Goal: Task Accomplishment & Management: Use online tool/utility

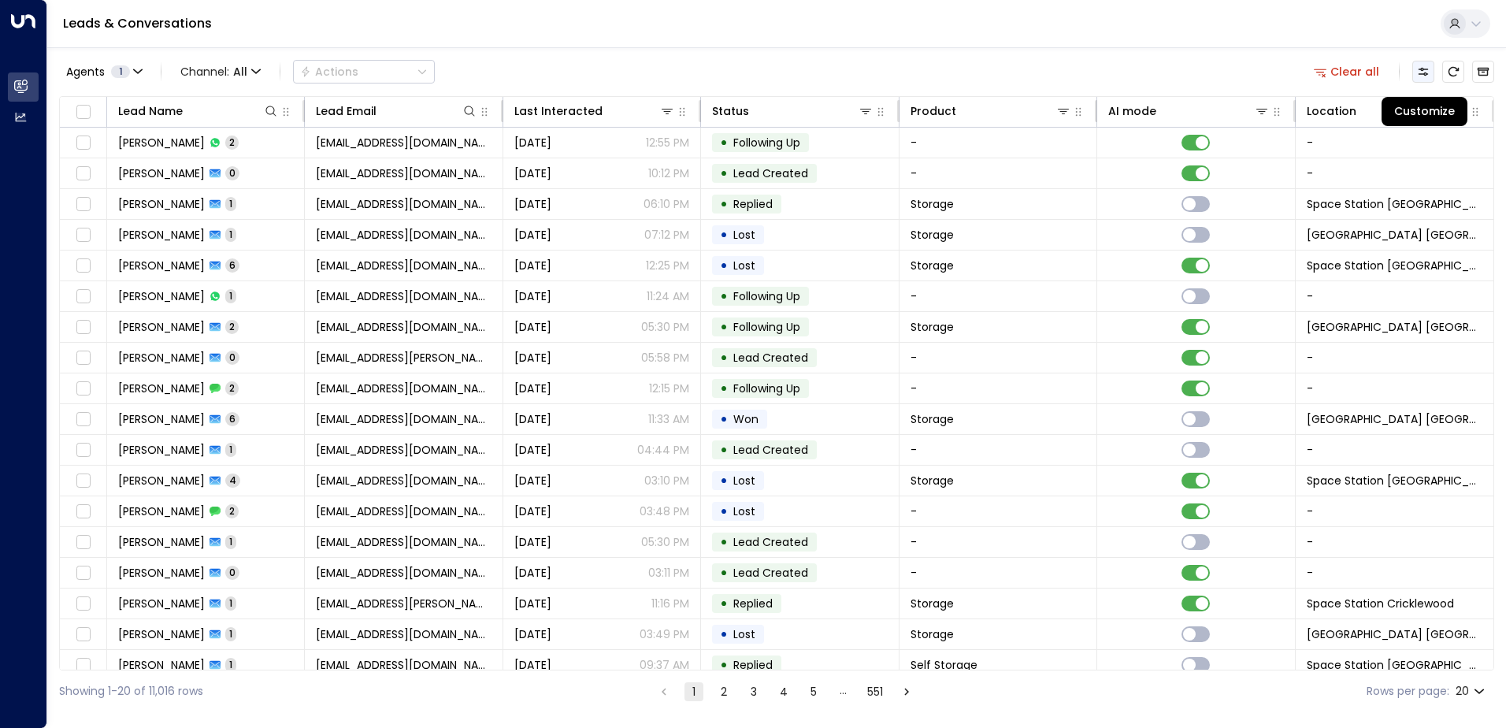
click at [1430, 72] on button "Customize" at bounding box center [1423, 72] width 22 height 22
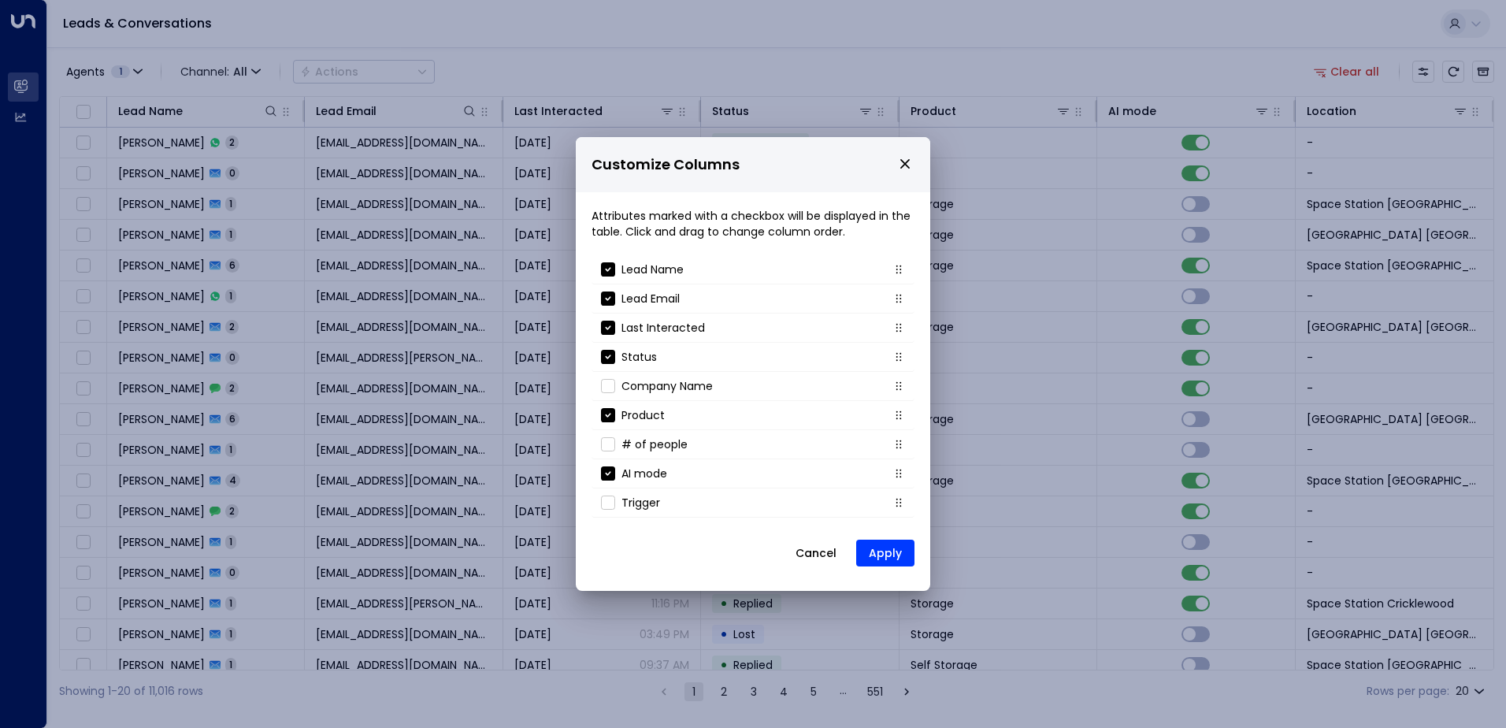
click at [820, 555] on button "Cancel" at bounding box center [816, 553] width 68 height 28
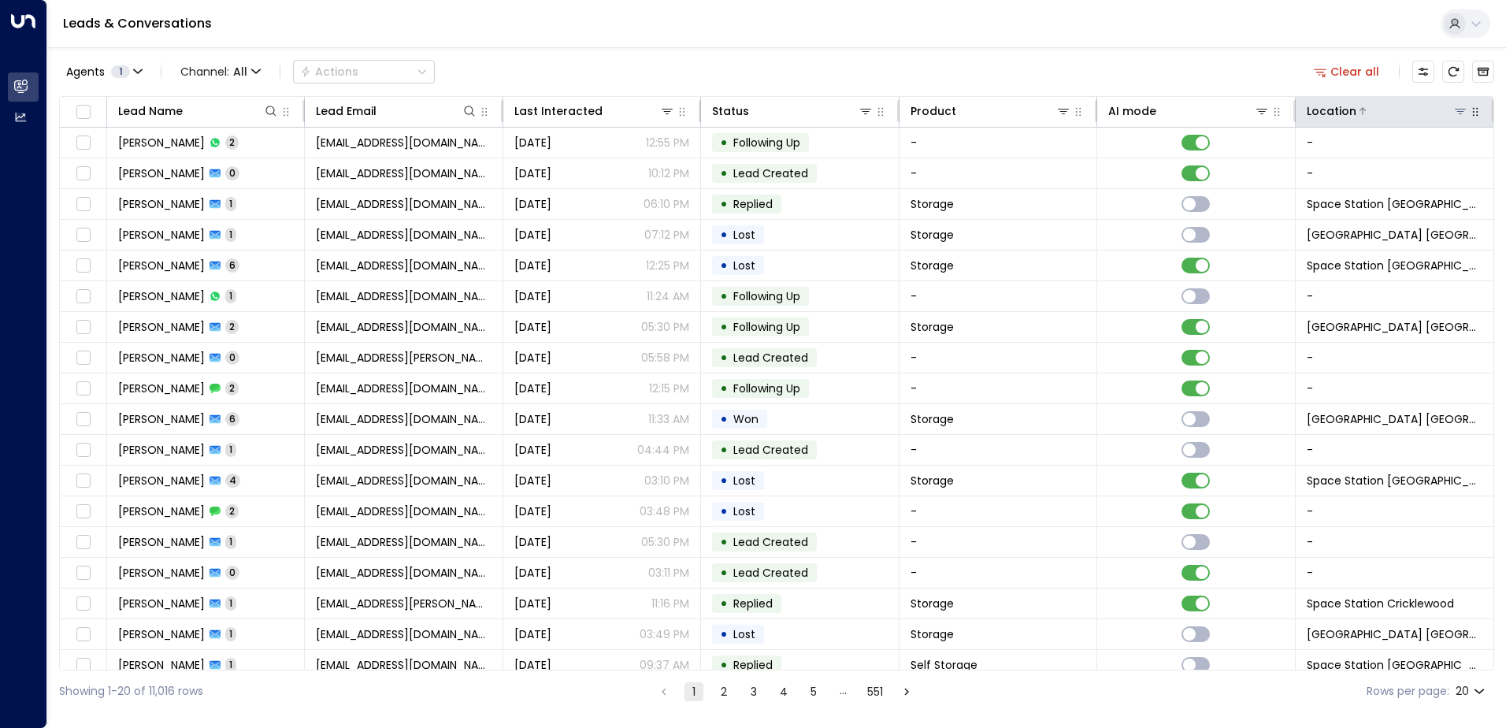
click at [1454, 113] on icon at bounding box center [1460, 111] width 13 height 13
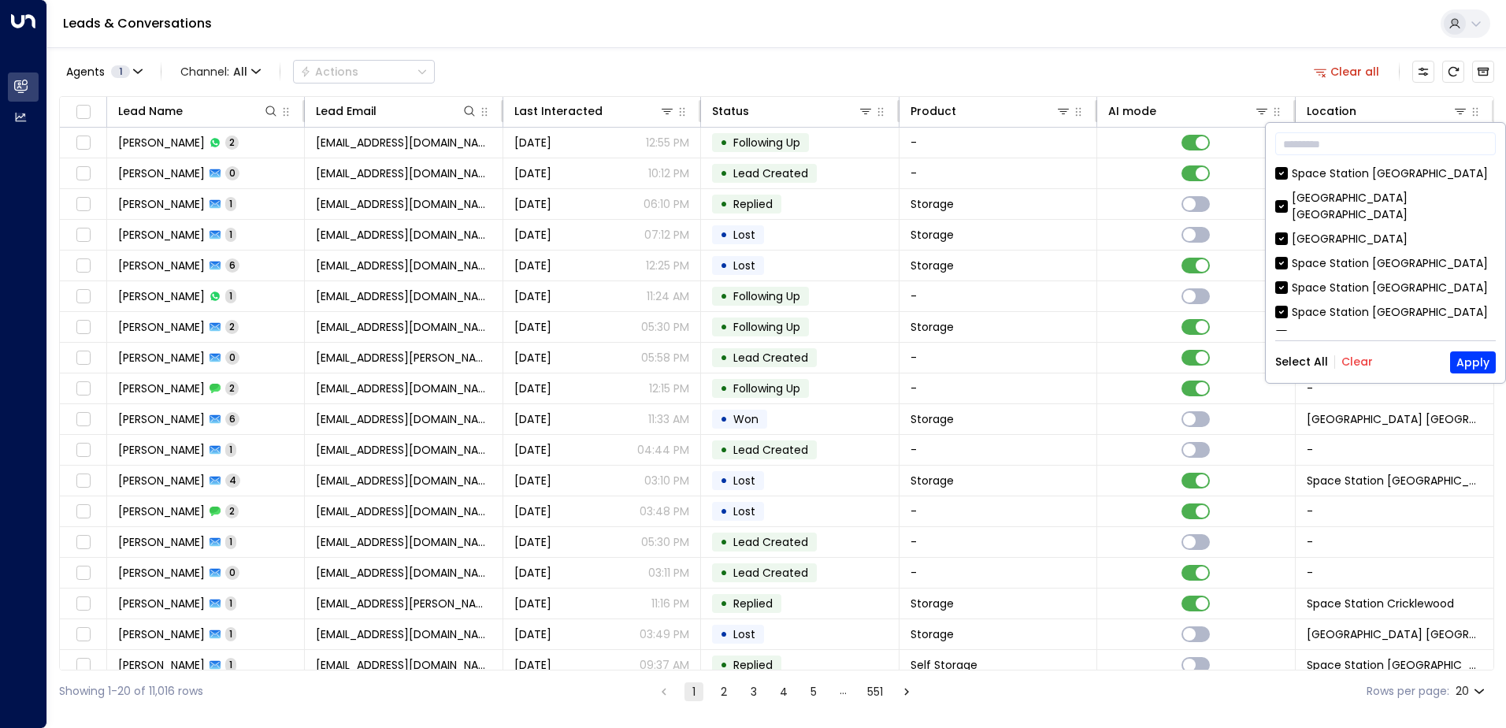
click at [1367, 362] on button "Clear" at bounding box center [1358, 361] width 32 height 13
click at [1302, 255] on div "Space Station [GEOGRAPHIC_DATA]" at bounding box center [1390, 263] width 196 height 17
click at [1468, 360] on button "Apply" at bounding box center [1473, 362] width 46 height 22
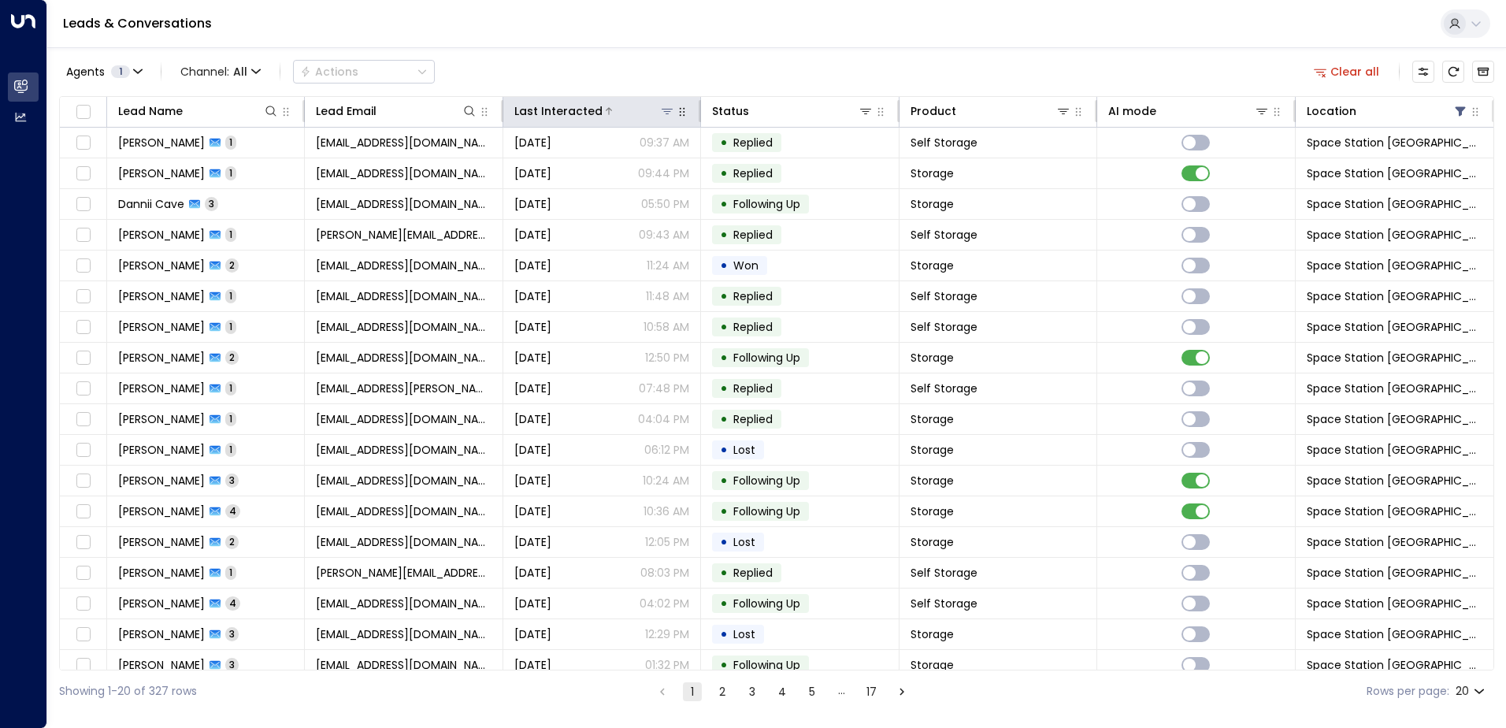
click at [614, 113] on div at bounding box center [639, 111] width 72 height 16
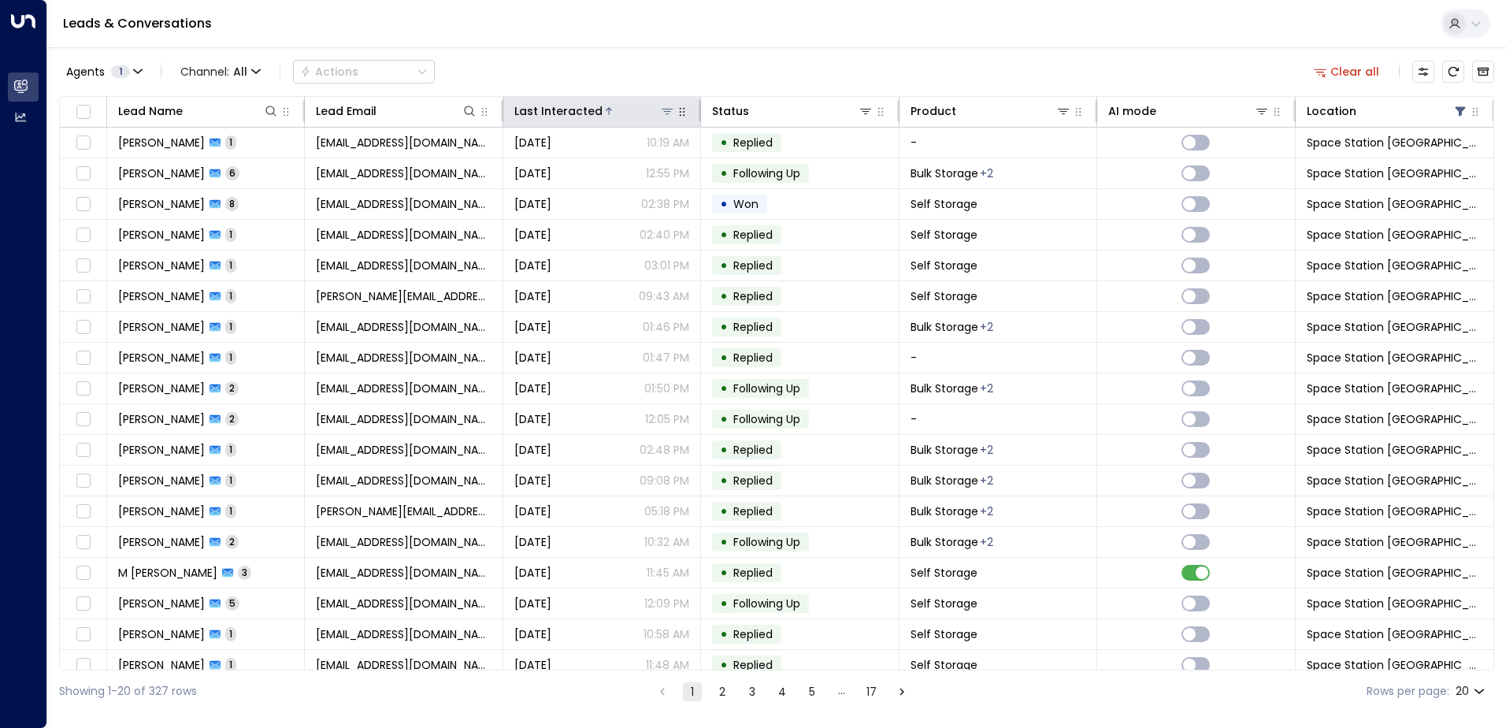
click at [612, 116] on div at bounding box center [639, 111] width 72 height 16
